Goal: Task Accomplishment & Management: Use online tool/utility

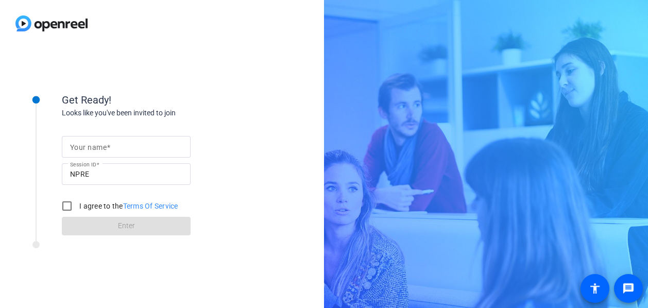
click at [107, 145] on span at bounding box center [109, 147] width 4 height 8
click at [106, 145] on input "Your name" at bounding box center [126, 147] width 112 height 12
type input "[PERSON_NAME]"
click at [69, 207] on input "I agree to the Terms Of Service" at bounding box center [67, 206] width 21 height 21
checkbox input "true"
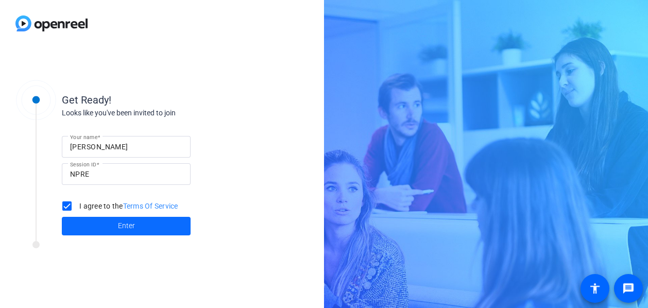
click at [123, 227] on span "Enter" at bounding box center [126, 226] width 17 height 11
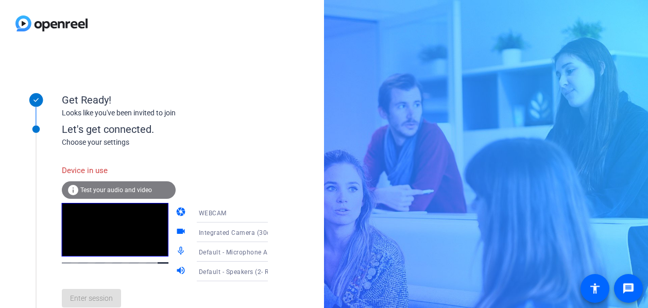
click at [110, 192] on span "Test your audio and video" at bounding box center [116, 190] width 72 height 7
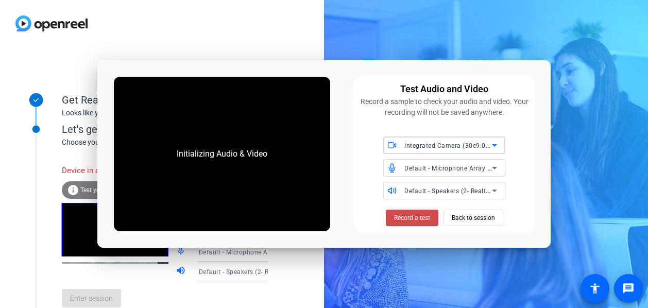
click at [416, 212] on span at bounding box center [412, 218] width 53 height 25
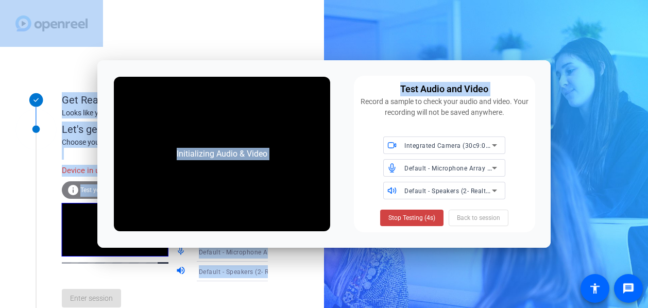
drag, startPoint x: 354, startPoint y: 77, endPoint x: 245, endPoint y: -8, distance: 137.7
click at [245, 0] on html "Accessibility Screen-Reader Guide, Feedback, and Issue Reporting | New window G…" at bounding box center [324, 154] width 648 height 308
click at [421, 218] on span "Stop Testing" at bounding box center [412, 217] width 35 height 9
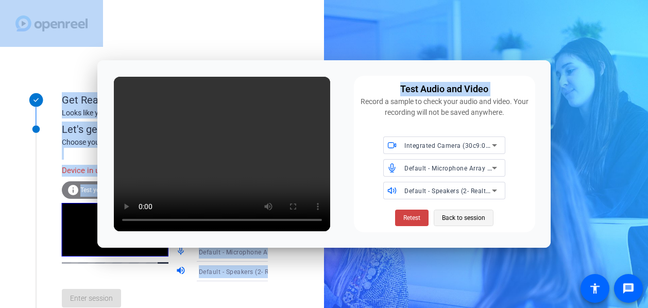
click at [483, 208] on span "Back to session" at bounding box center [463, 218] width 43 height 20
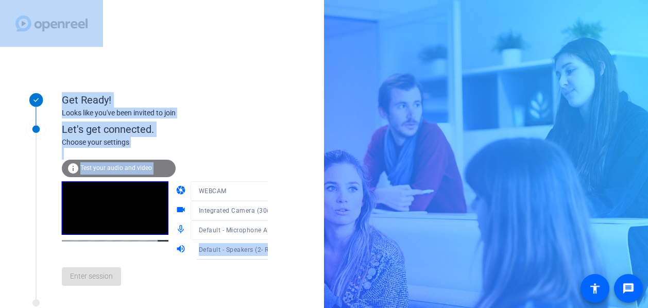
click at [465, 218] on div "Get Ready! Looks like you've been invited to join Let's get connected. Choose y…" at bounding box center [324, 154] width 648 height 308
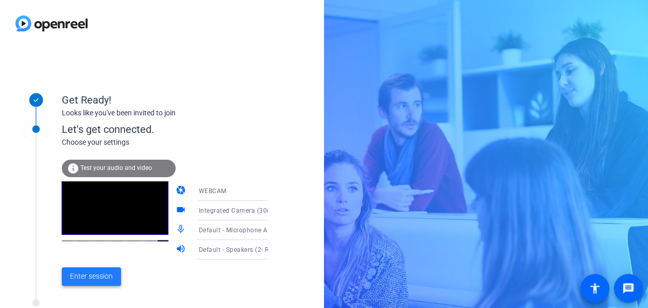
click at [90, 277] on span "Enter session" at bounding box center [91, 276] width 43 height 11
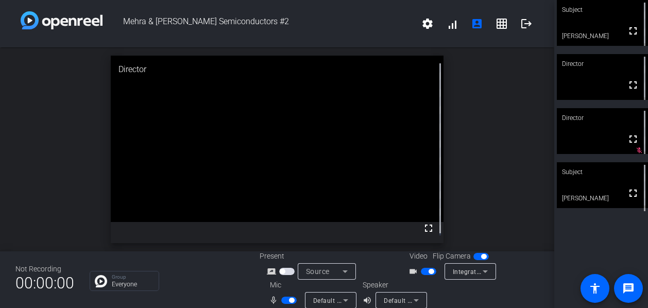
click at [5, 130] on div "open_in_new Director fullscreen" at bounding box center [277, 149] width 554 height 204
